Goal: Transaction & Acquisition: Download file/media

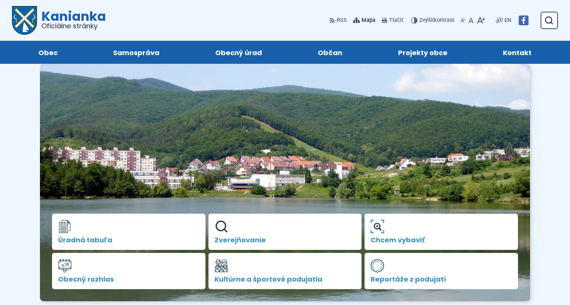
click at [364, 18] on span "Mapa" at bounding box center [369, 20] width 14 height 9
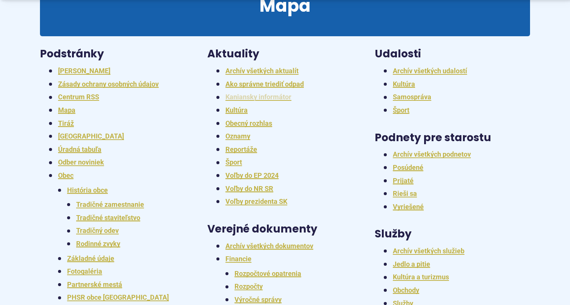
scroll to position [117, 0]
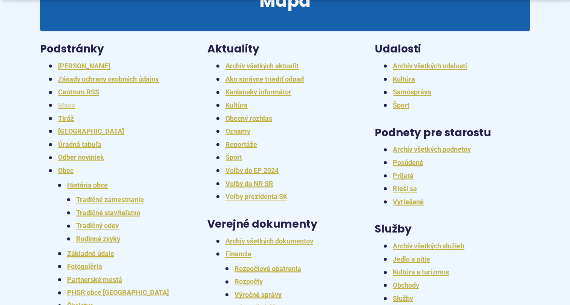
click at [65, 105] on link "Mapa" at bounding box center [66, 105] width 17 height 8
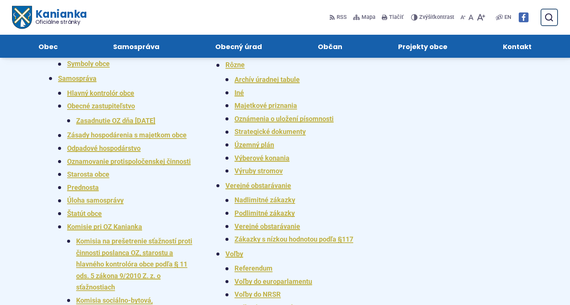
scroll to position [561, 0]
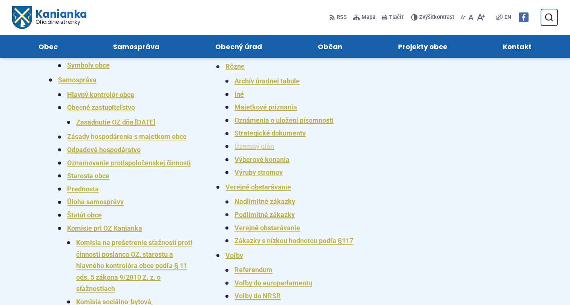
click at [248, 142] on link "Územný plán" at bounding box center [255, 146] width 40 height 8
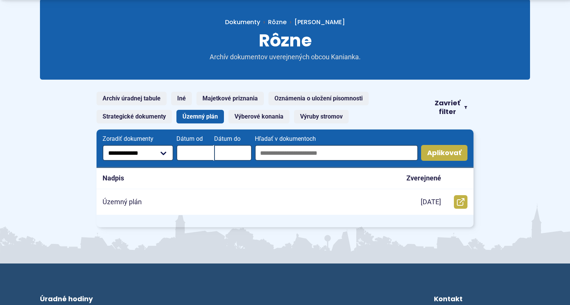
scroll to position [145, 0]
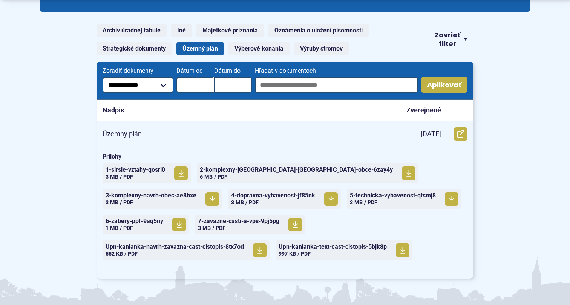
click at [421, 132] on p "7.7.2017" at bounding box center [431, 134] width 20 height 9
click at [163, 215] on span "6-zabery-ppf-9aq5ny Veľkosť a typ súboru 1 MB / PDF" at bounding box center [135, 224] width 58 height 19
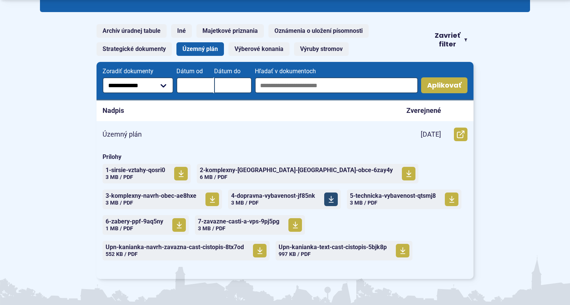
scroll to position [144, 0]
click at [350, 196] on span "5-technicka-vybavenost-qtsmj8" at bounding box center [393, 196] width 86 height 6
click at [198, 225] on span "7-zavazne-casti-a-vps-9pj5pg Veľkosť a typ súboru 3 MB / PDF" at bounding box center [238, 224] width 81 height 19
click at [139, 168] on span "1-sirsie-vztahy-qosri0" at bounding box center [136, 170] width 60 height 6
click at [198, 224] on span "7-zavazne-casti-a-vps-9pj5pg" at bounding box center [238, 221] width 81 height 6
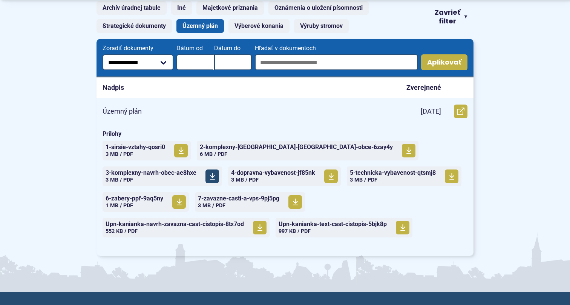
scroll to position [168, 0]
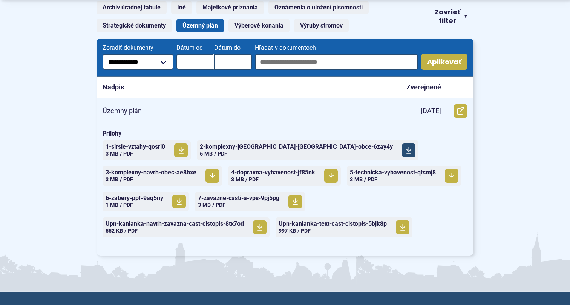
click at [270, 147] on span "2-komplexny-navrh-kataster-obce-6zay4y" at bounding box center [296, 147] width 193 height 6
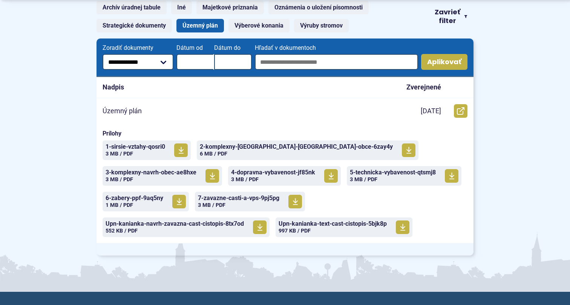
scroll to position [161, 0]
